Goal: Information Seeking & Learning: Learn about a topic

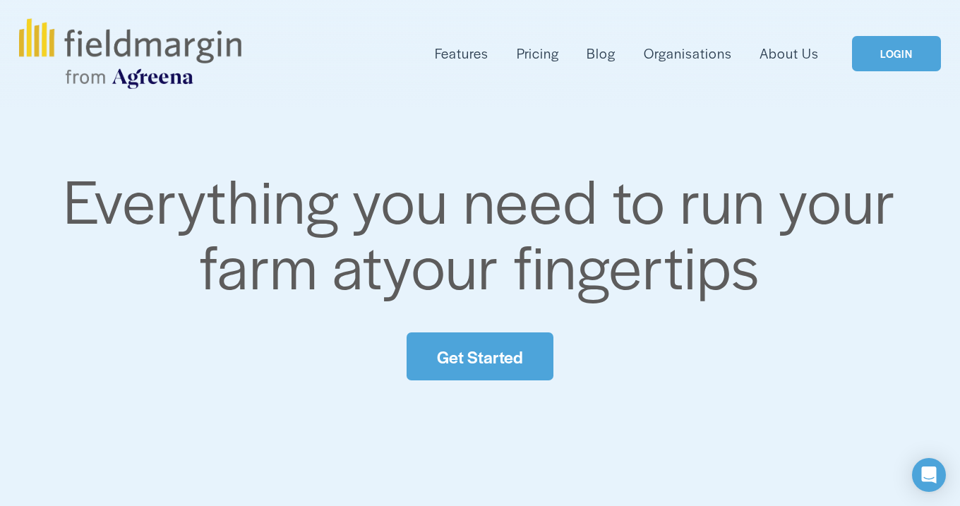
click at [478, 48] on span "Features" at bounding box center [462, 54] width 54 height 20
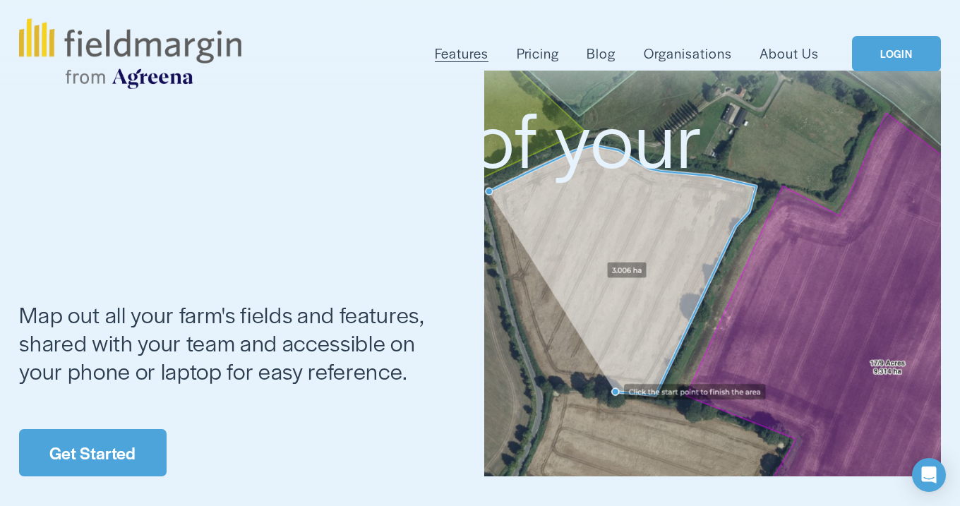
click at [539, 48] on link "Pricing" at bounding box center [538, 53] width 42 height 23
